Goal: Information Seeking & Learning: Learn about a topic

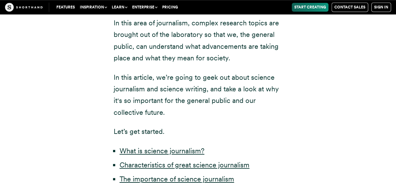
scroll to position [263, 0]
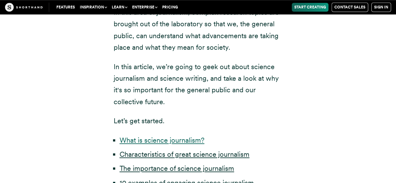
click at [161, 143] on link "What is science journalism?" at bounding box center [161, 140] width 85 height 8
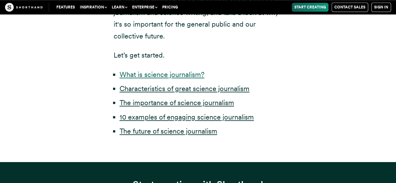
scroll to position [305, 0]
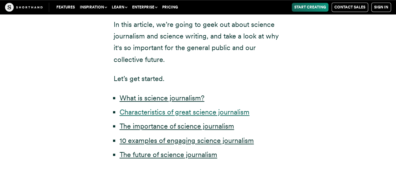
click at [161, 114] on link "Characteristics of great science journalism" at bounding box center [184, 112] width 130 height 8
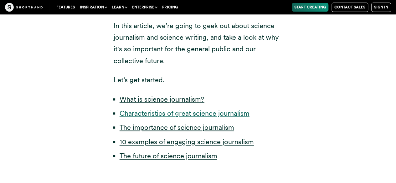
scroll to position [305, 0]
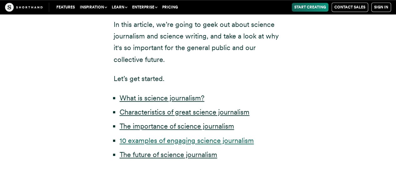
click at [180, 143] on link "10 examples of engaging science journalism" at bounding box center [186, 140] width 134 height 8
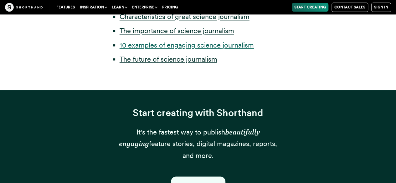
scroll to position [388, 0]
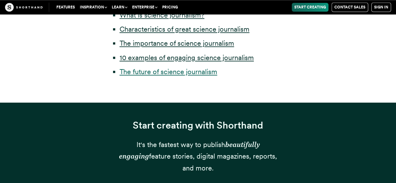
click at [192, 72] on link "The future of science journalism" at bounding box center [168, 72] width 98 height 8
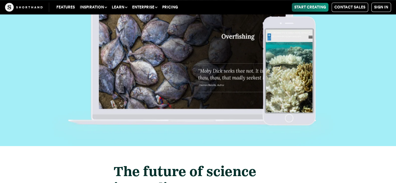
scroll to position [10847, 0]
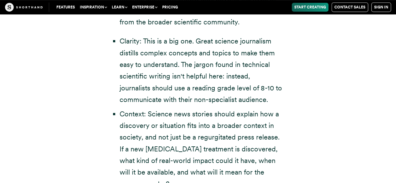
scroll to position [388, 0]
